Goal: Task Accomplishment & Management: Complete application form

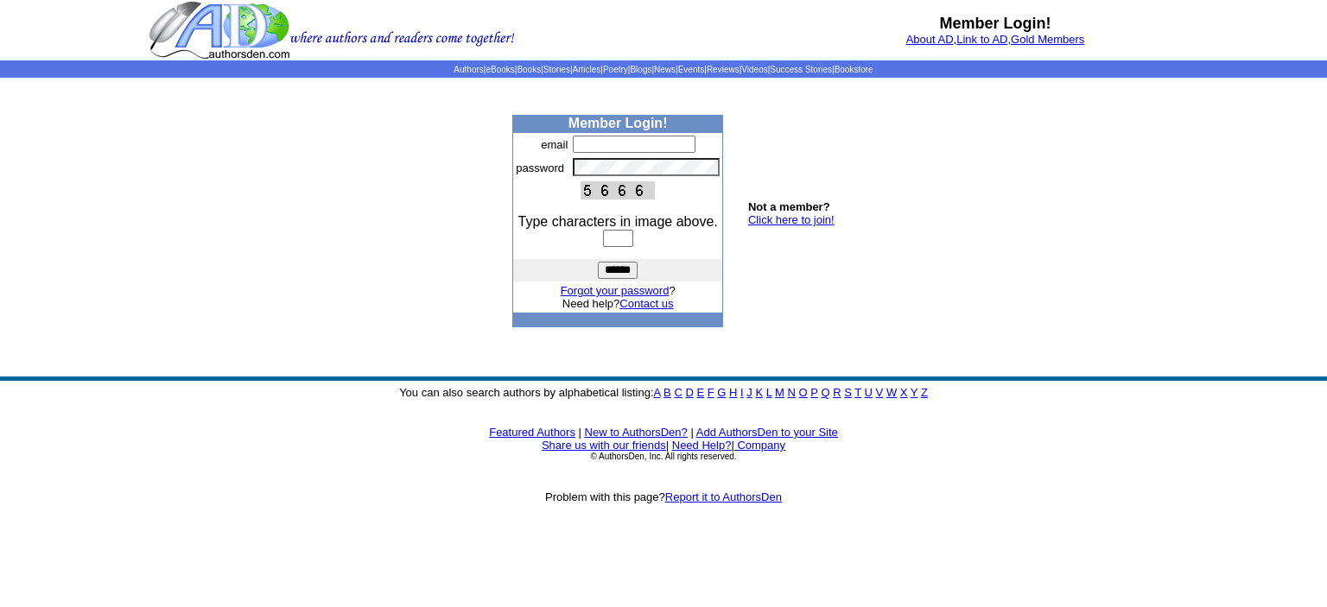
type input "**********"
click at [603, 238] on input "text" at bounding box center [618, 238] width 30 height 17
